Goal: Information Seeking & Learning: Learn about a topic

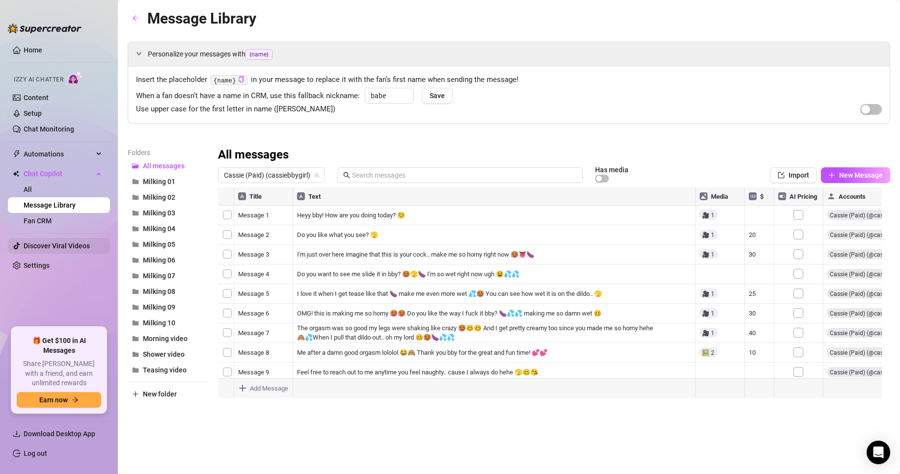
click at [44, 244] on link "Discover Viral Videos" at bounding box center [57, 246] width 66 height 8
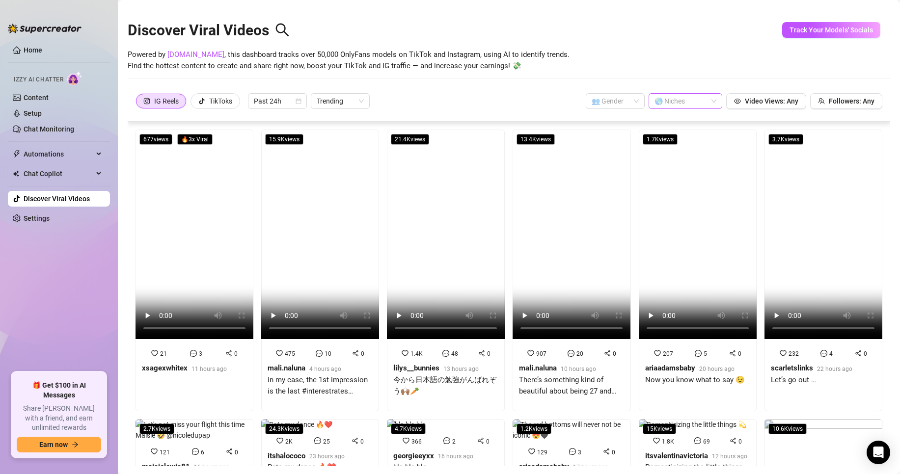
click at [661, 101] on div at bounding box center [680, 101] width 59 height 14
type input "latina"
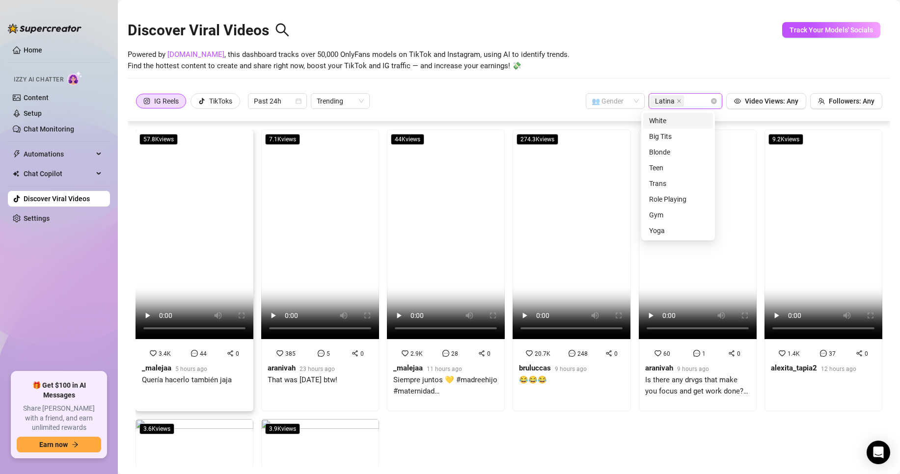
click at [159, 367] on strong "_malejaa" at bounding box center [156, 368] width 29 height 9
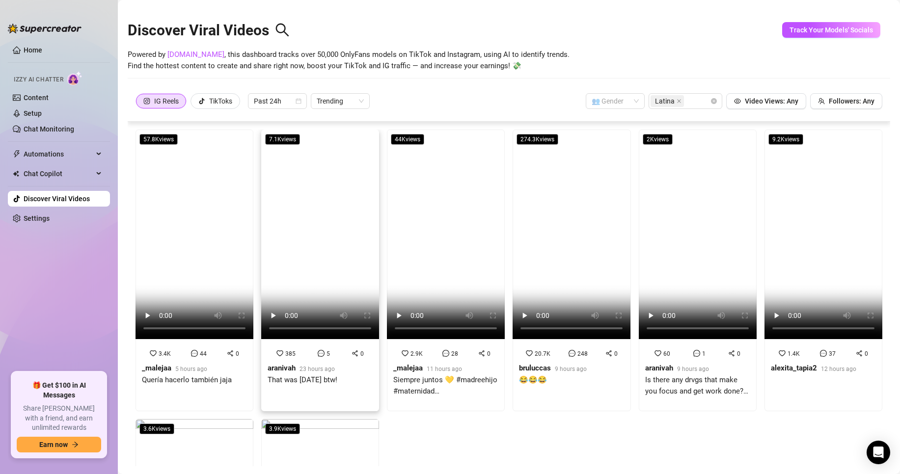
click at [290, 351] on span "385" at bounding box center [290, 354] width 10 height 7
click at [406, 364] on strong "_malejaa" at bounding box center [407, 368] width 29 height 9
click at [529, 366] on strong "bruluccas" at bounding box center [535, 368] width 32 height 9
click at [654, 365] on strong "aranivah" at bounding box center [659, 368] width 28 height 9
click at [771, 375] on div at bounding box center [813, 378] width 85 height 7
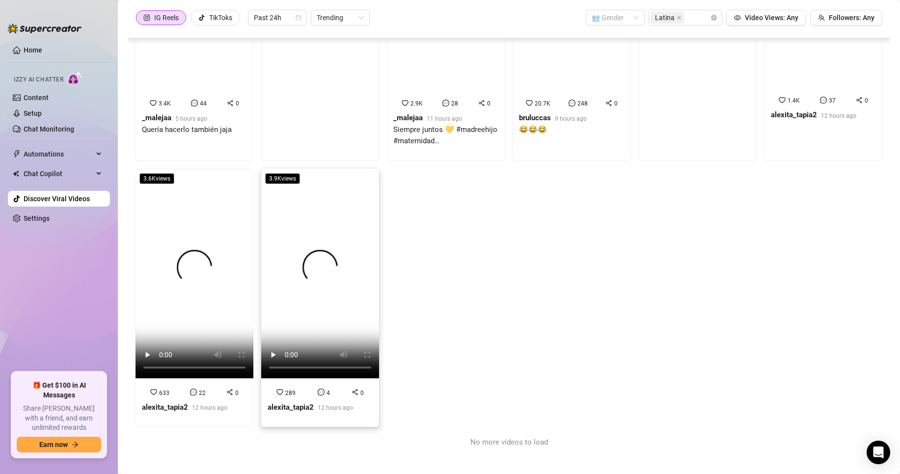
scroll to position [158, 0]
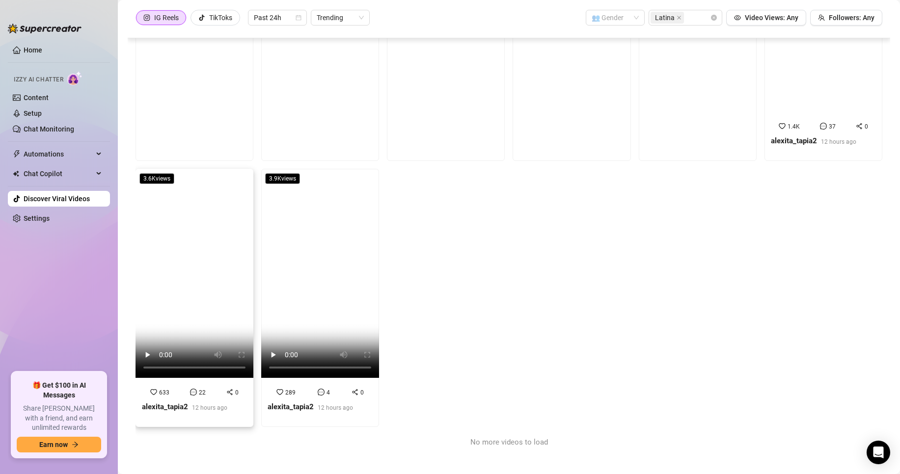
click at [159, 392] on span "633" at bounding box center [164, 392] width 10 height 7
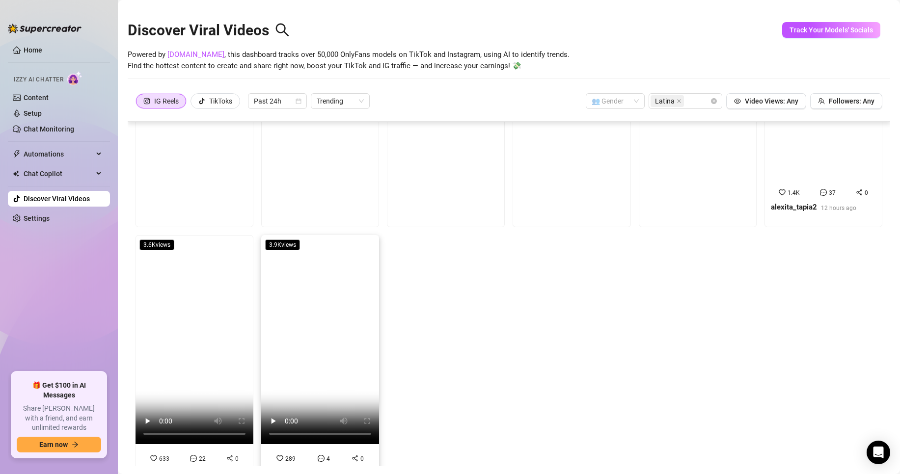
scroll to position [142, 0]
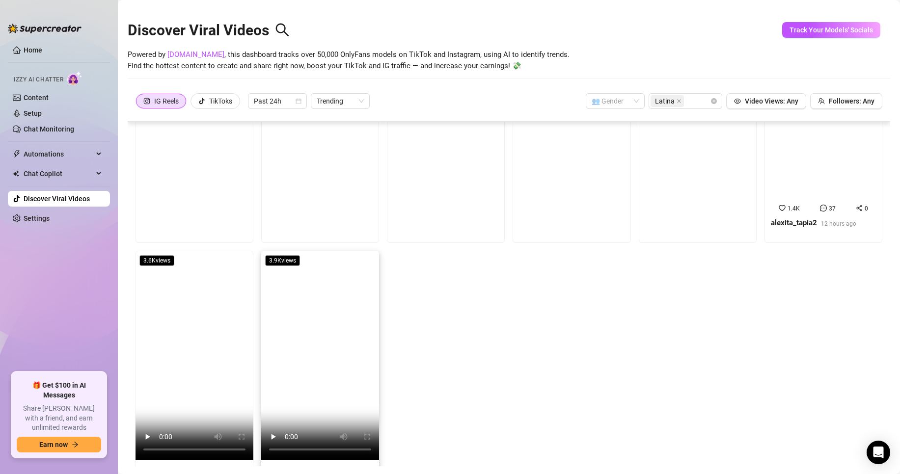
click at [284, 405] on div "3.9K views 289 4 0 alexita_tapia2 12 hours ago" at bounding box center [320, 380] width 118 height 259
click at [206, 96] on div "TikToks" at bounding box center [215, 101] width 34 height 15
click at [194, 104] on input "TikToks" at bounding box center [194, 104] width 0 height 0
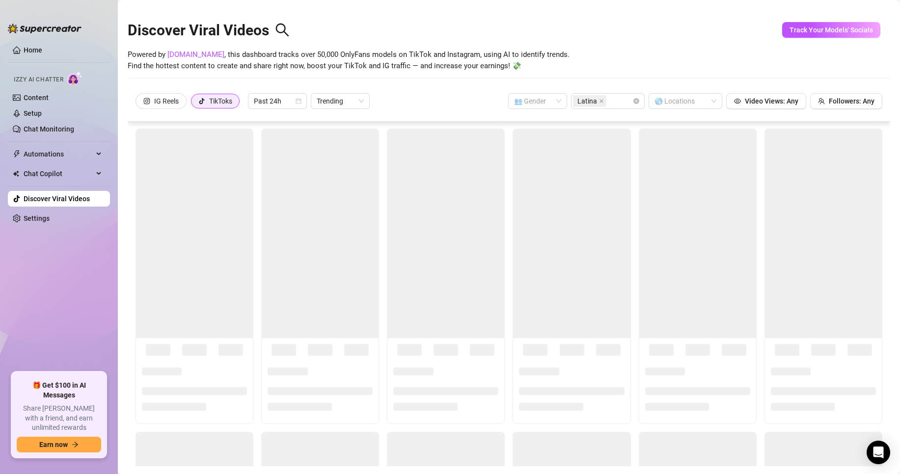
scroll to position [0, 0]
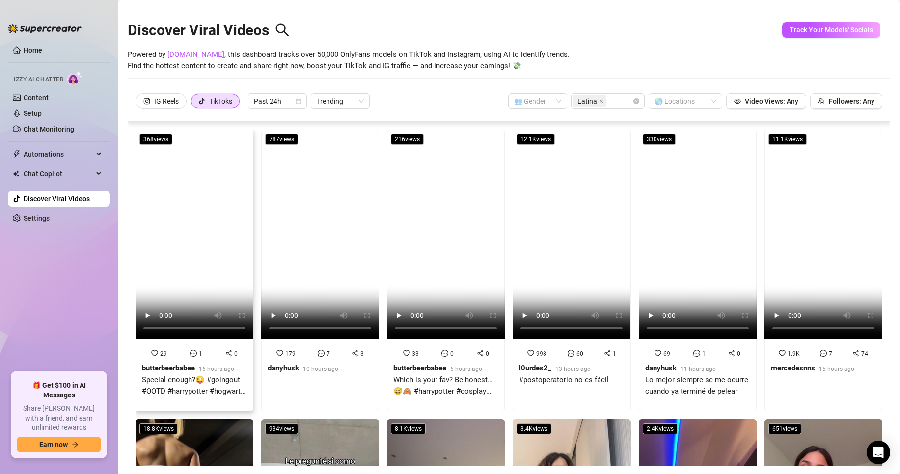
click at [181, 375] on div "Special enough?😜 #goingout #OOTD #harrypotter #hogwarts #cosplay #date" at bounding box center [194, 386] width 105 height 23
click at [316, 354] on div "7" at bounding box center [324, 353] width 16 height 11
click at [425, 358] on div "33 0 0 butterbeerbabee 6 hours ago Which is your fav? Be honest…😅🙈 #harrypotter…" at bounding box center [445, 376] width 105 height 57
click at [645, 365] on strong "danyhusk" at bounding box center [660, 368] width 31 height 9
click at [779, 357] on div "1.9K 7 74 mercedesnns 15 hours ago" at bounding box center [823, 365] width 105 height 34
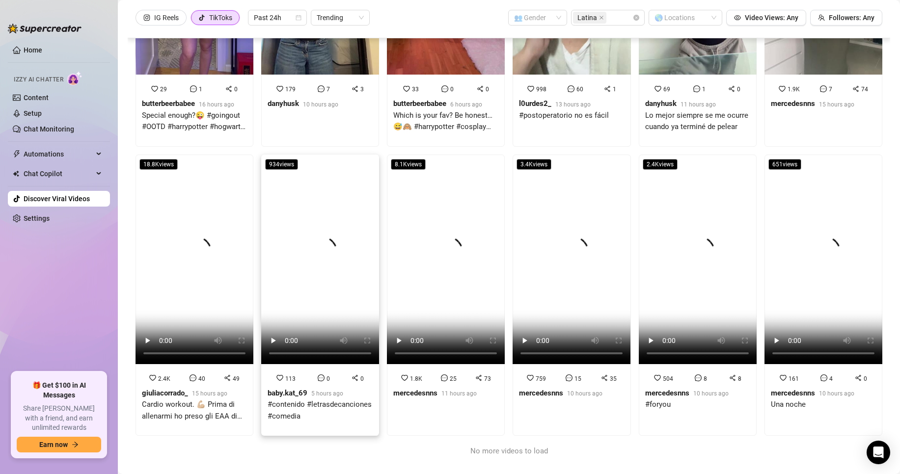
scroll to position [181, 0]
click at [160, 388] on div "giuliacorrado_" at bounding box center [165, 394] width 46 height 12
click at [277, 389] on strong "baby.kat_69" at bounding box center [288, 393] width 40 height 9
click at [403, 389] on strong "mercedesnns" at bounding box center [415, 393] width 44 height 9
click at [566, 373] on div at bounding box center [569, 378] width 7 height 11
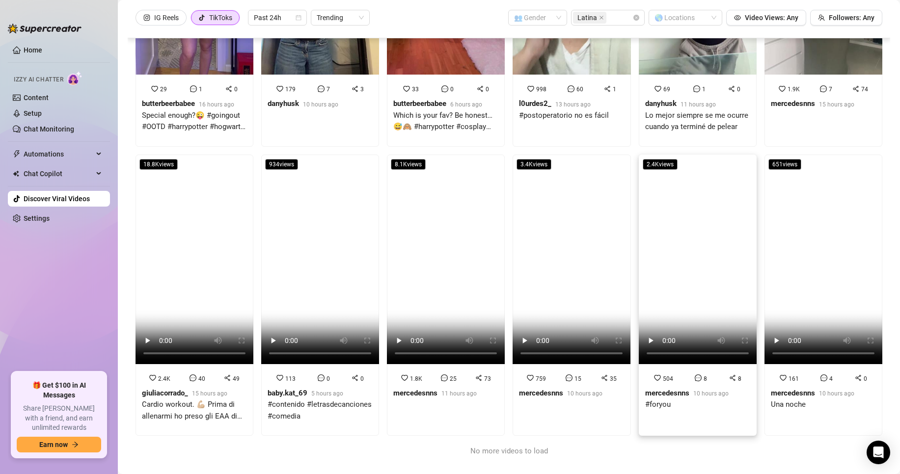
click at [695, 390] on span "10 hours ago" at bounding box center [711, 393] width 35 height 7
click at [656, 389] on strong "mercedesnns" at bounding box center [667, 393] width 44 height 9
click at [771, 389] on div "mercedesnns" at bounding box center [793, 394] width 44 height 12
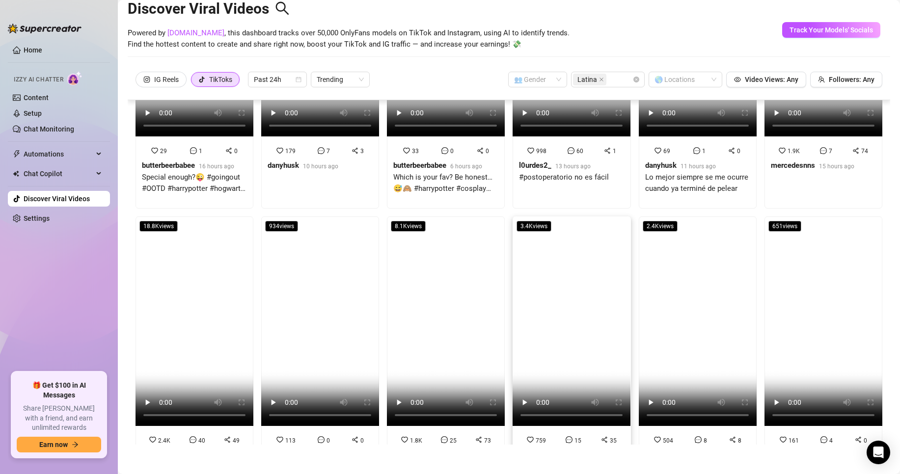
scroll to position [0, 0]
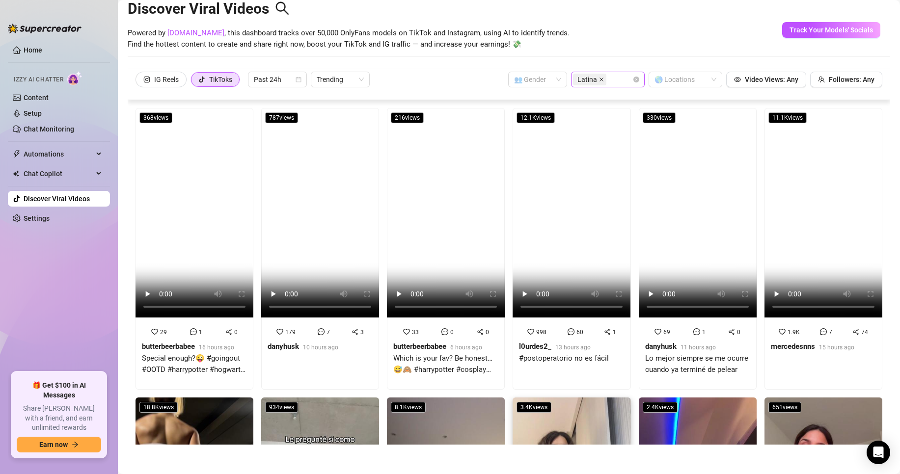
click at [600, 79] on icon "close" at bounding box center [602, 80] width 4 height 4
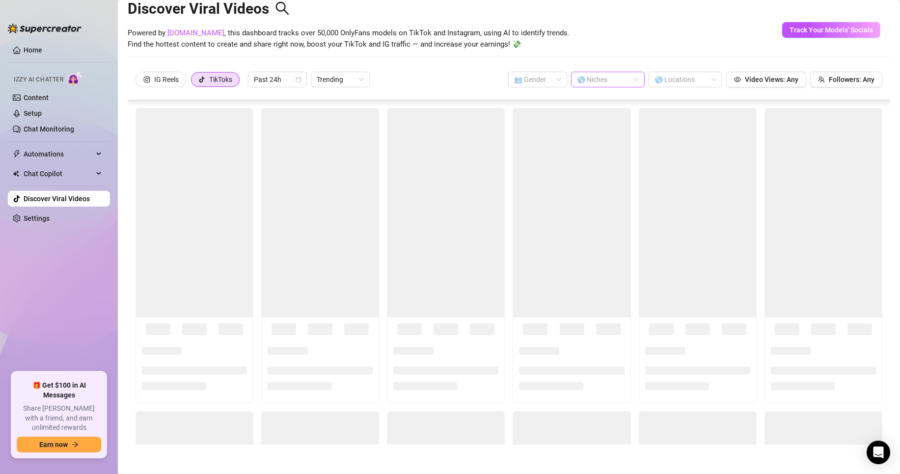
click at [590, 81] on div at bounding box center [602, 80] width 59 height 14
type input "[DEMOGRAPHIC_DATA]"
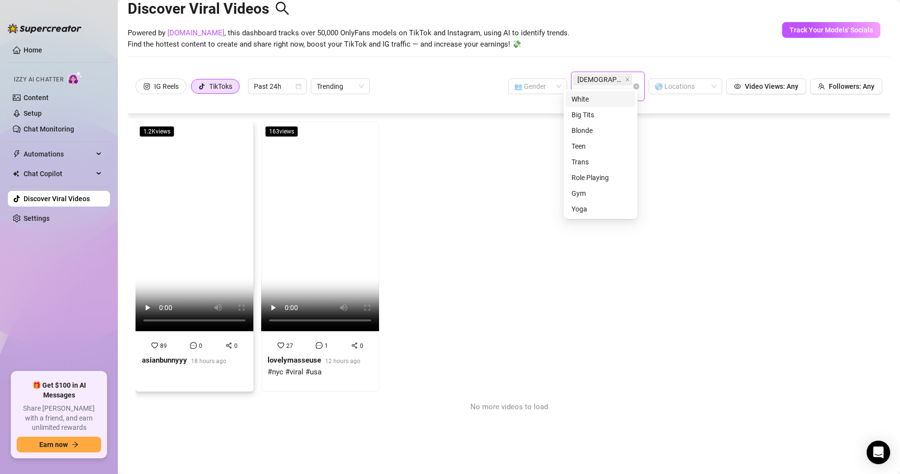
click at [166, 356] on strong "asianbunnyyy" at bounding box center [164, 360] width 45 height 9
click at [284, 356] on strong "lovelymasseuse" at bounding box center [295, 360] width 54 height 9
click at [157, 82] on div "IG Reels" at bounding box center [166, 86] width 25 height 15
click at [139, 89] on input "IG Reels" at bounding box center [139, 89] width 0 height 0
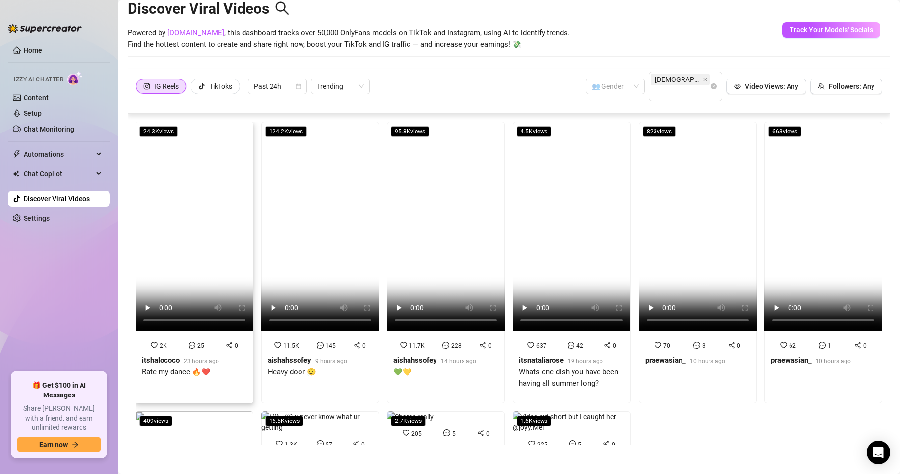
click at [165, 356] on strong "itshalococo" at bounding box center [161, 360] width 38 height 9
click at [293, 355] on div "aishahssofey" at bounding box center [290, 361] width 44 height 12
click at [422, 356] on strong "aishahssofey" at bounding box center [415, 360] width 44 height 9
click at [541, 340] on div "637 42 0 itsnataliarose 19 hours ago Whats one dish you have been having all su…" at bounding box center [571, 368] width 105 height 57
click at [646, 356] on strong "praewasian_" at bounding box center [665, 360] width 41 height 9
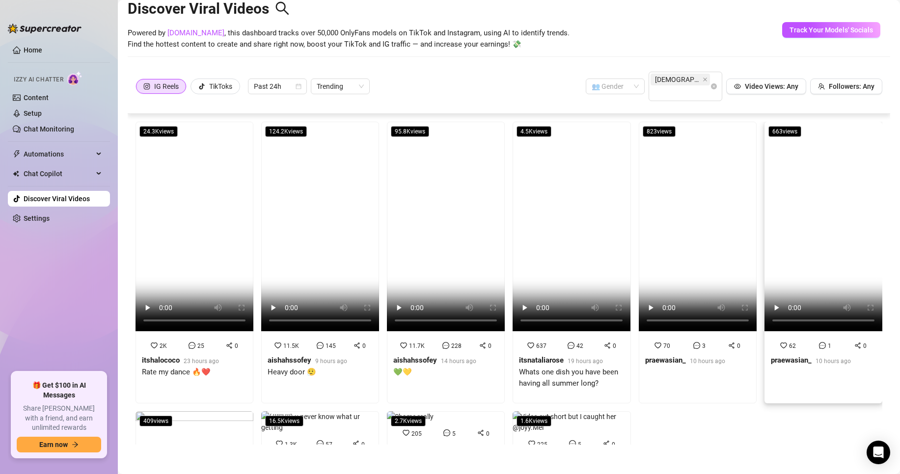
click at [773, 356] on strong "praewasian_" at bounding box center [791, 360] width 41 height 9
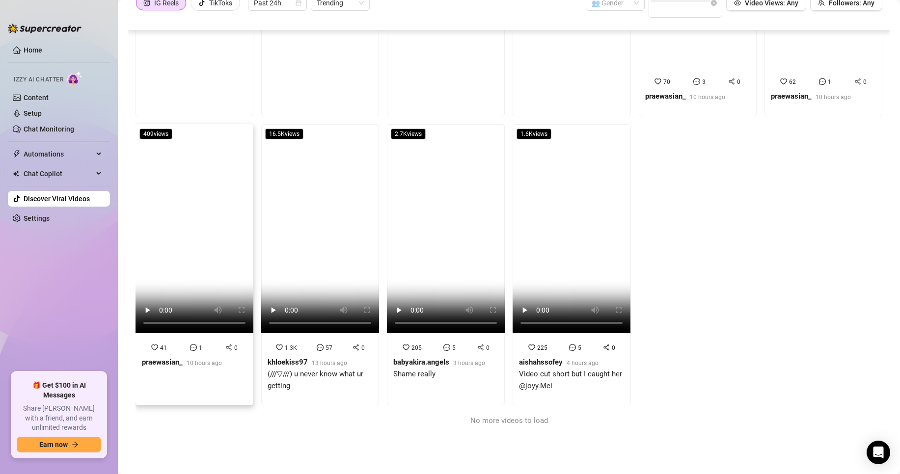
click at [151, 363] on strong "praewasian_" at bounding box center [162, 362] width 41 height 9
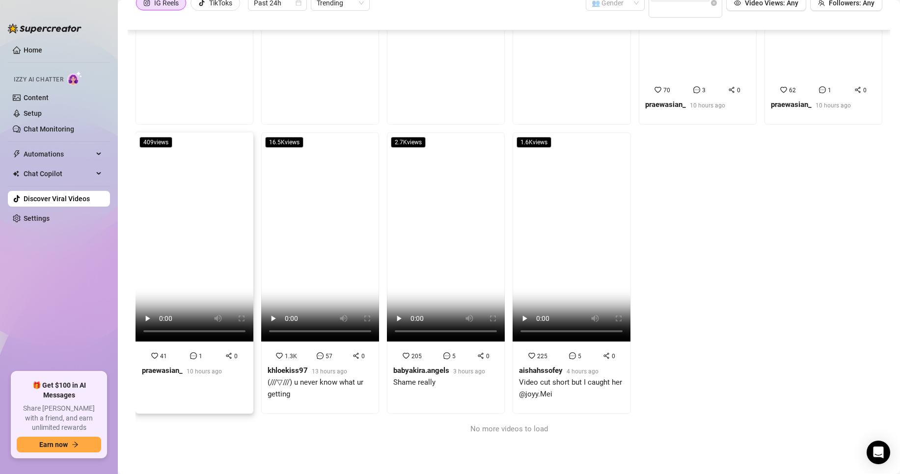
scroll to position [155, 0]
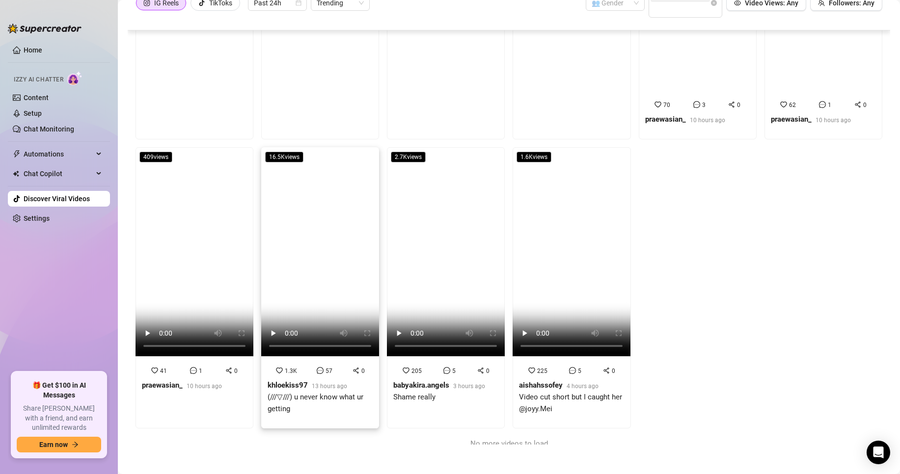
click at [284, 381] on strong "khloekiss97" at bounding box center [288, 385] width 40 height 9
click at [411, 380] on div "babyakira.angels" at bounding box center [421, 386] width 56 height 12
click at [563, 392] on div "Video cut short but I caught her @joyy.Mei" at bounding box center [571, 403] width 105 height 23
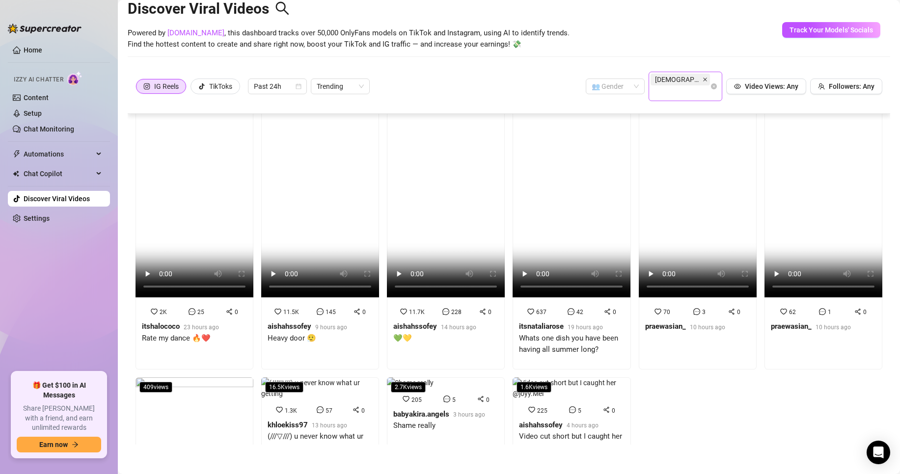
click at [703, 78] on icon "close" at bounding box center [705, 79] width 5 height 5
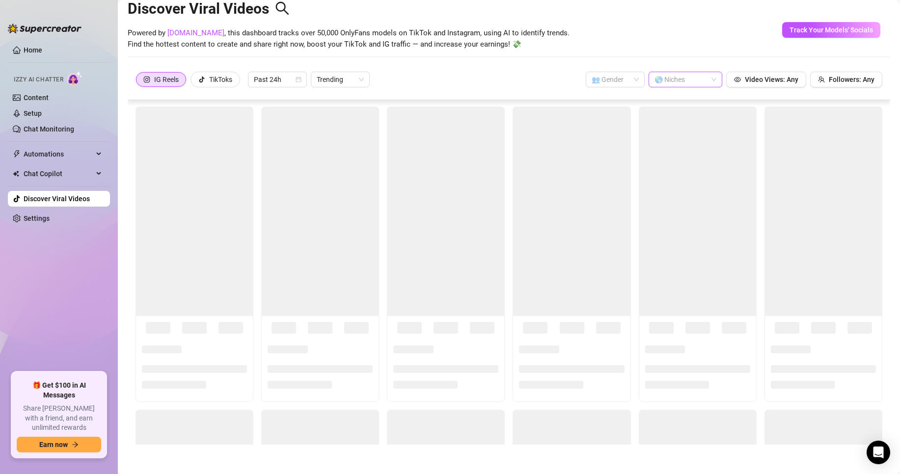
scroll to position [0, 0]
click at [670, 78] on div at bounding box center [680, 80] width 59 height 14
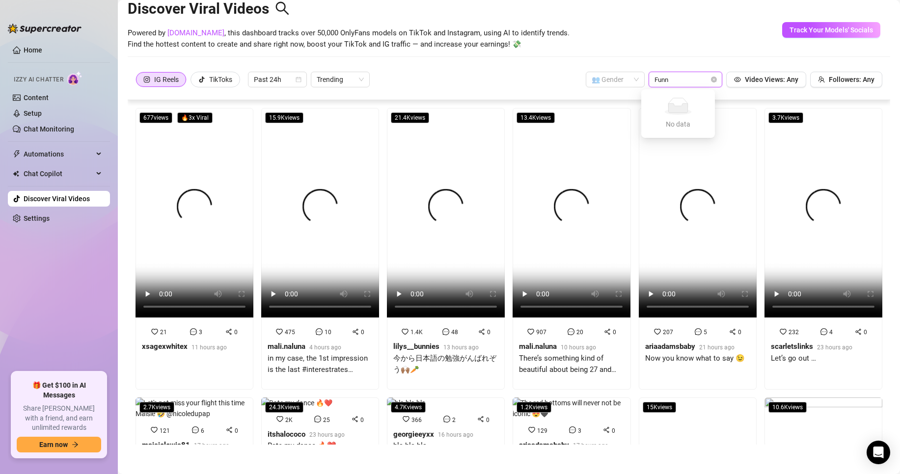
type input "Funny"
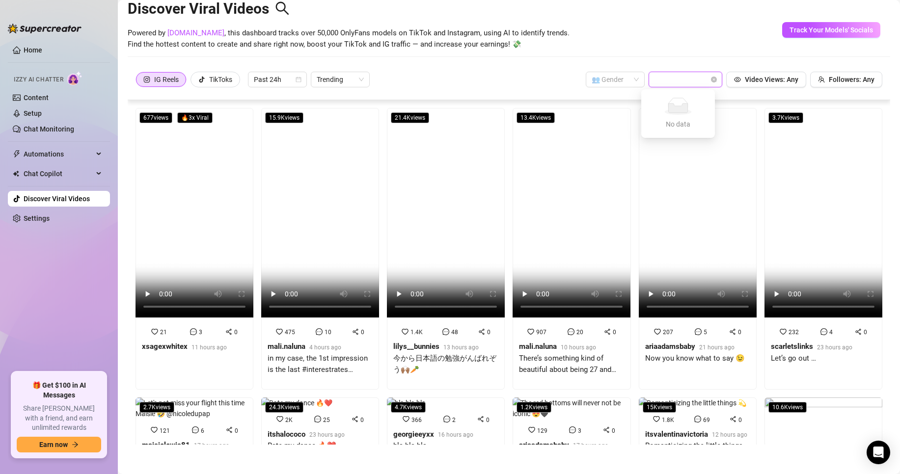
click at [524, 71] on div "IG Reels TikToks Past 24h Trending 👥 Gender Funny Video Views: Any Followers: A…" at bounding box center [509, 84] width 763 height 31
click at [360, 75] on span "Trending" at bounding box center [340, 79] width 47 height 15
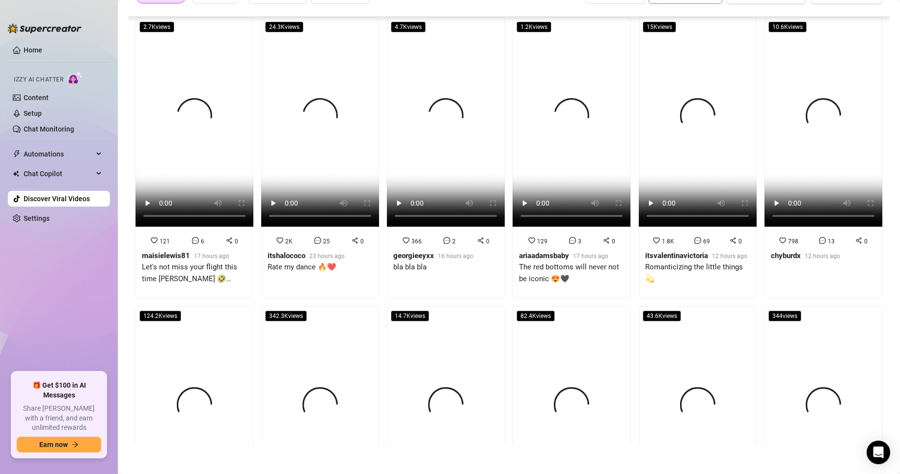
scroll to position [406, 0]
